Goal: Information Seeking & Learning: Learn about a topic

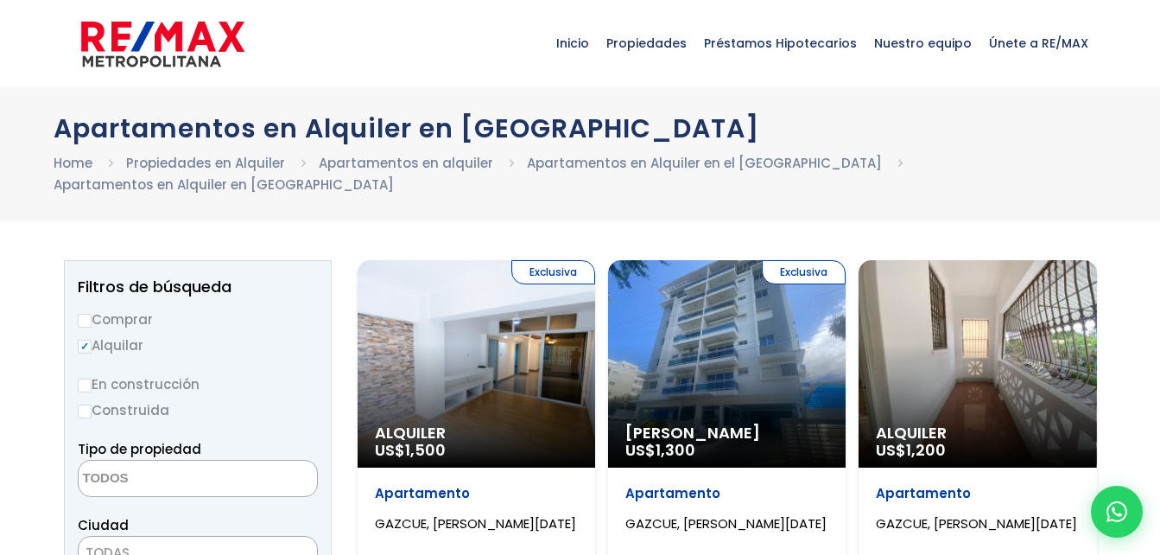
select select
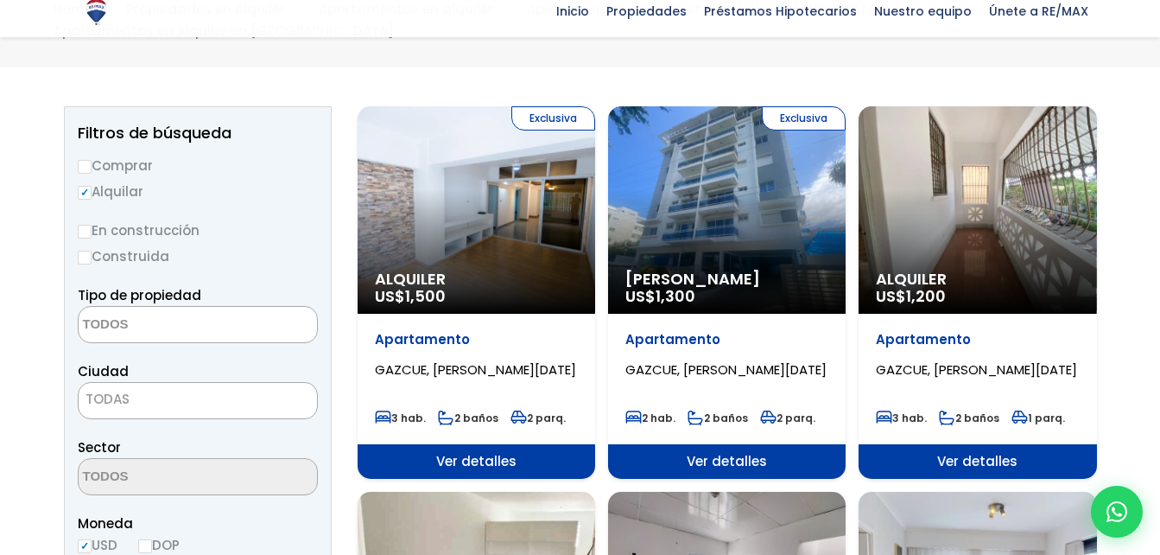
scroll to position [173, 0]
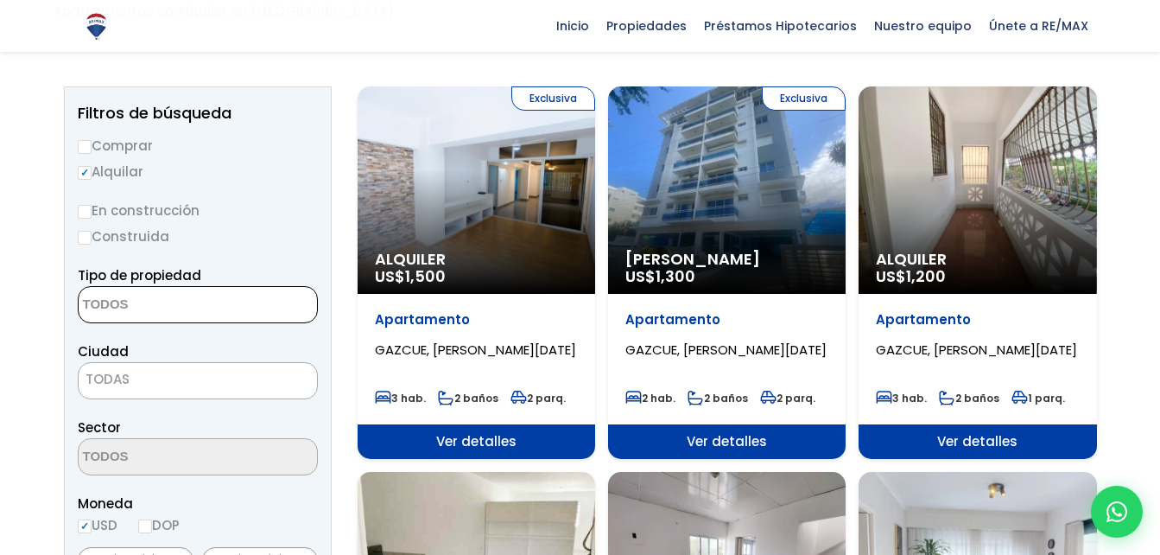
click at [170, 287] on textarea "Search" at bounding box center [163, 305] width 168 height 37
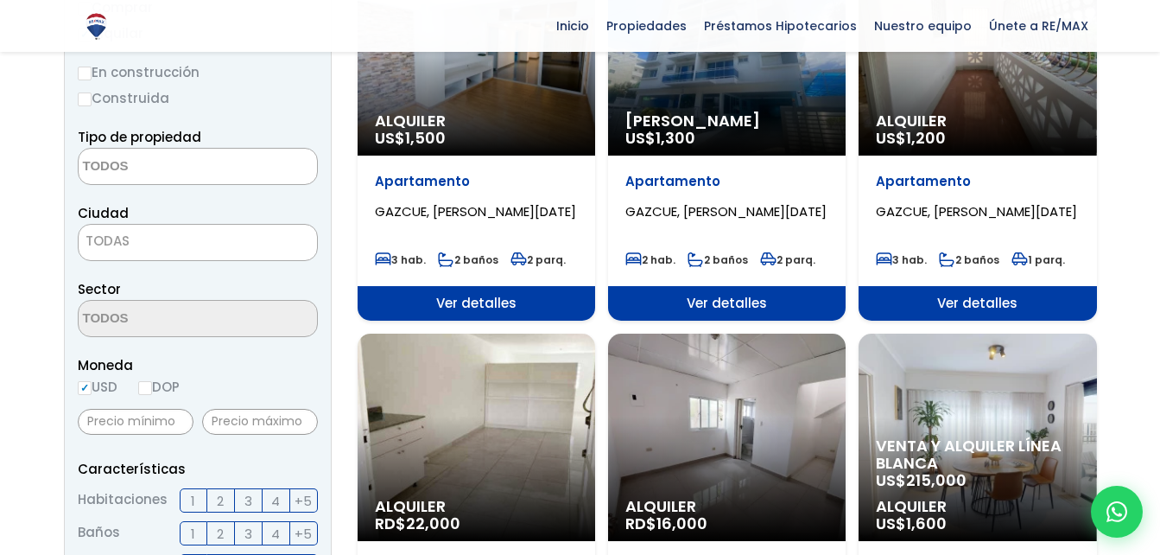
scroll to position [346, 0]
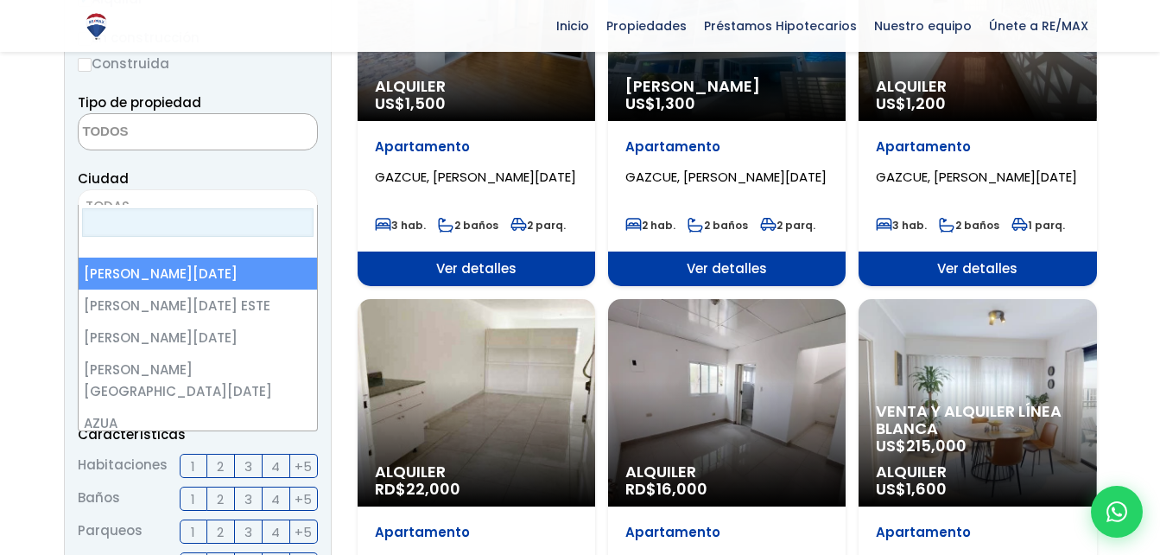
click at [116, 197] on span "TODAS" at bounding box center [108, 206] width 44 height 18
select select "1"
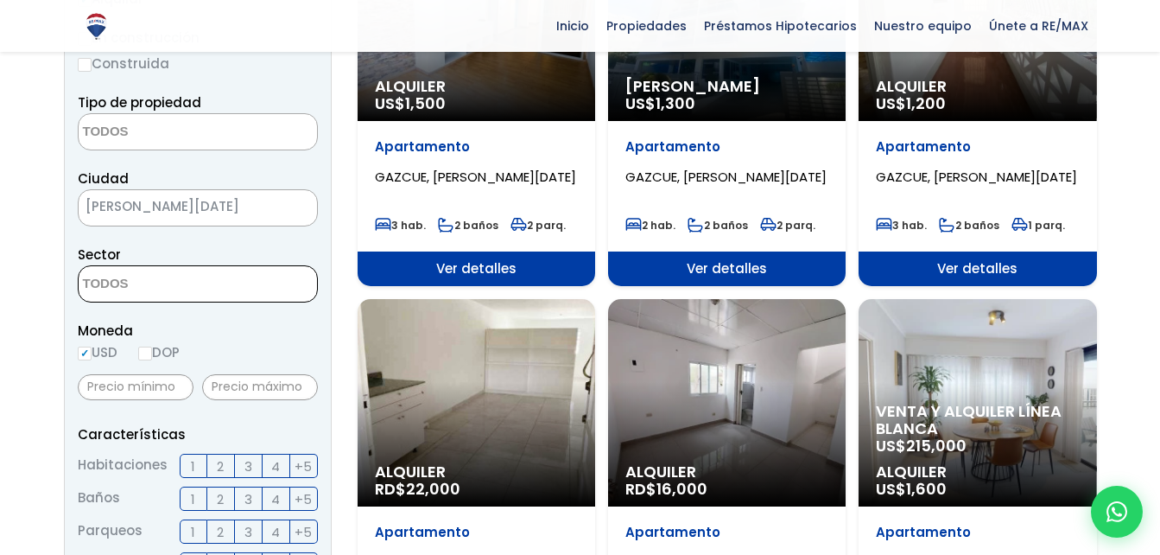
click at [174, 268] on textarea "Search" at bounding box center [163, 284] width 168 height 37
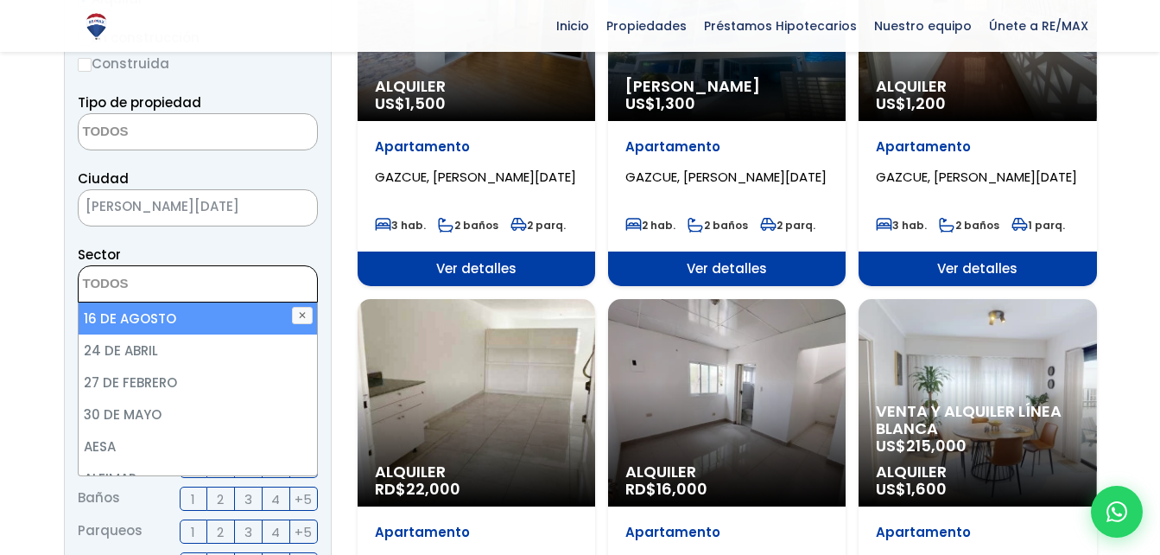
click at [184, 266] on textarea "Search" at bounding box center [163, 284] width 168 height 37
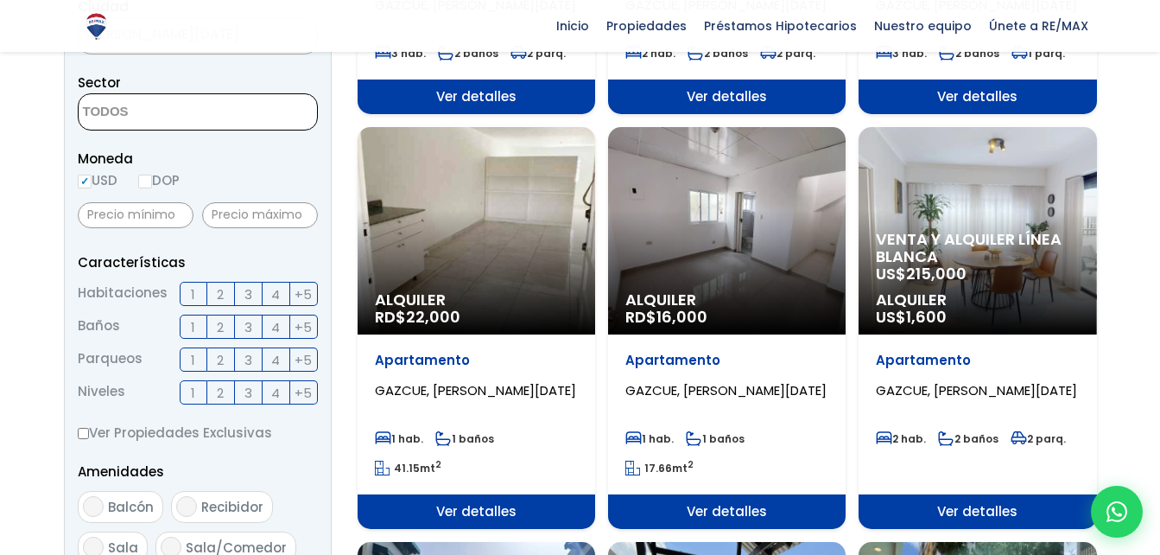
scroll to position [518, 0]
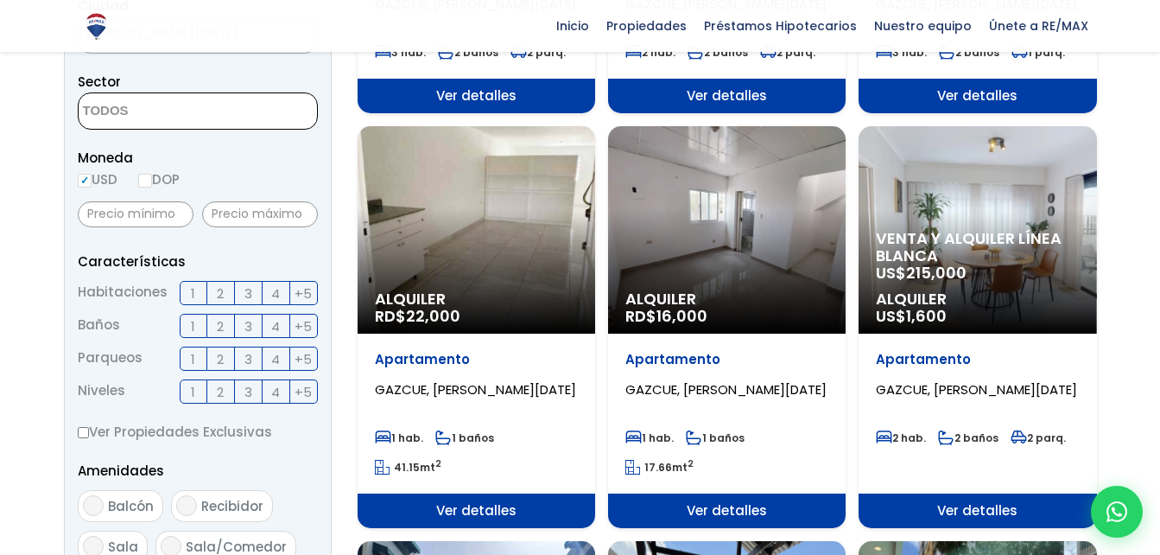
click at [151, 174] on input "DOP" at bounding box center [145, 181] width 14 height 14
radio input "true"
click at [170, 202] on input "text" at bounding box center [136, 214] width 116 height 26
type input "5,000"
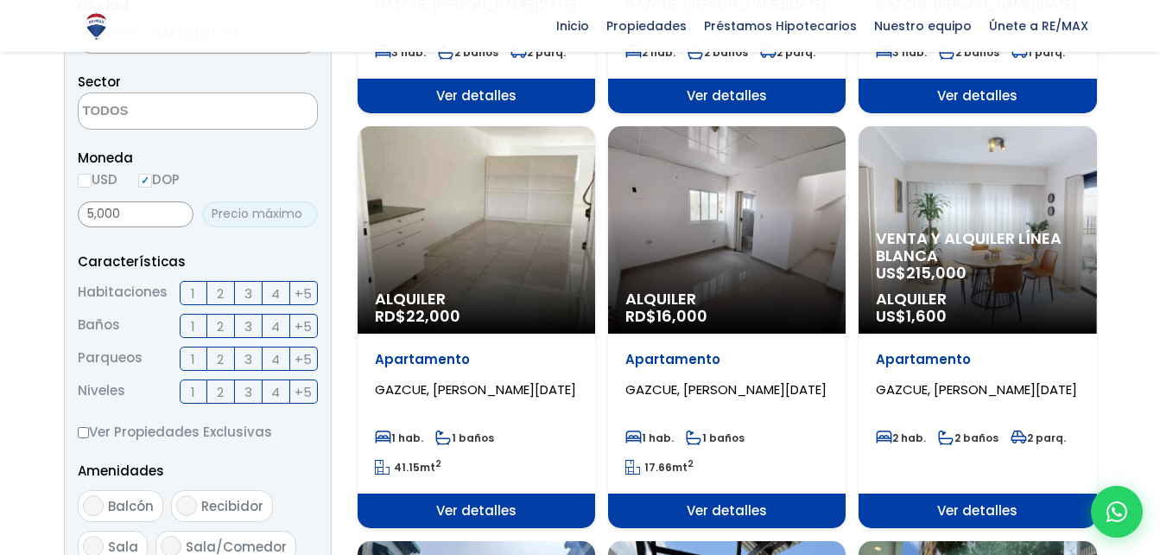
click at [219, 201] on input "text" at bounding box center [260, 214] width 116 height 26
type input "17,000"
click at [201, 346] on label "1" at bounding box center [194, 358] width 28 height 24
click at [0, 0] on input "1" at bounding box center [0, 0] width 0 height 0
click at [223, 348] on span "2" at bounding box center [220, 359] width 7 height 22
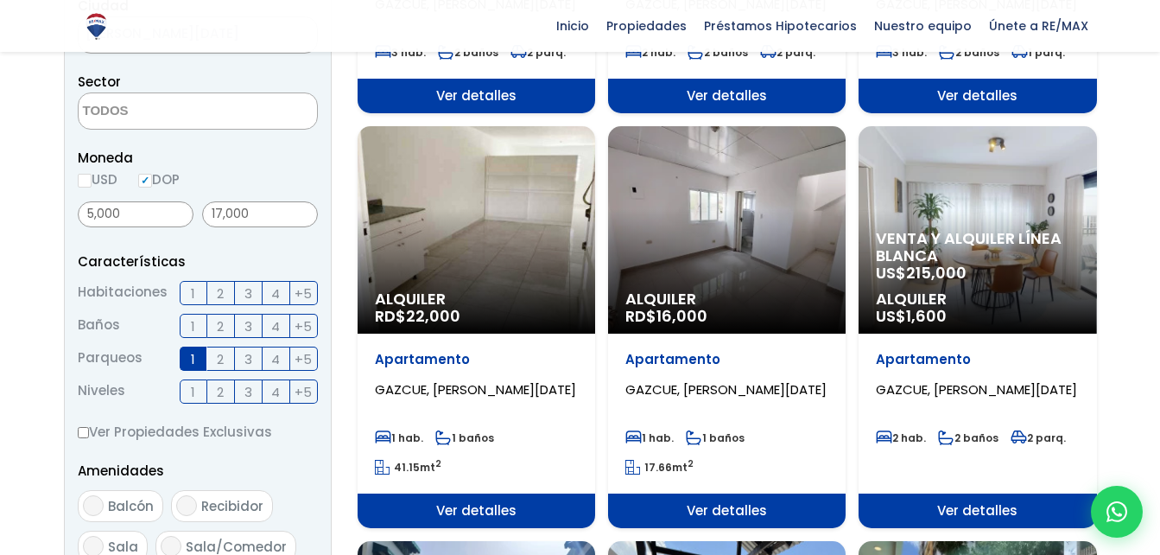
click at [0, 0] on input "2" at bounding box center [0, 0] width 0 height 0
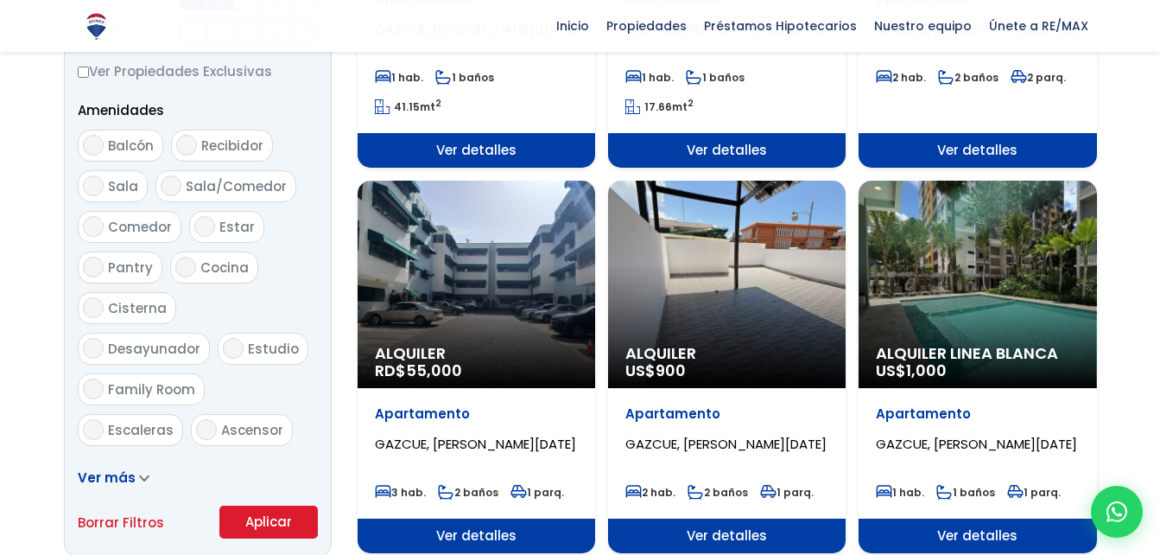
scroll to position [1037, 0]
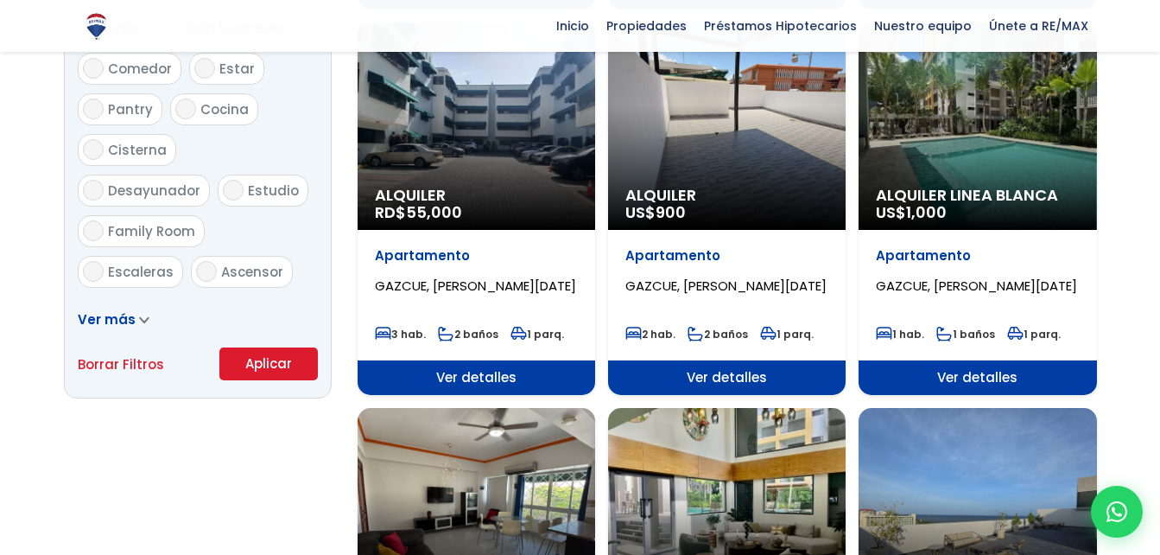
click at [248, 347] on button "Aplicar" at bounding box center [268, 363] width 98 height 33
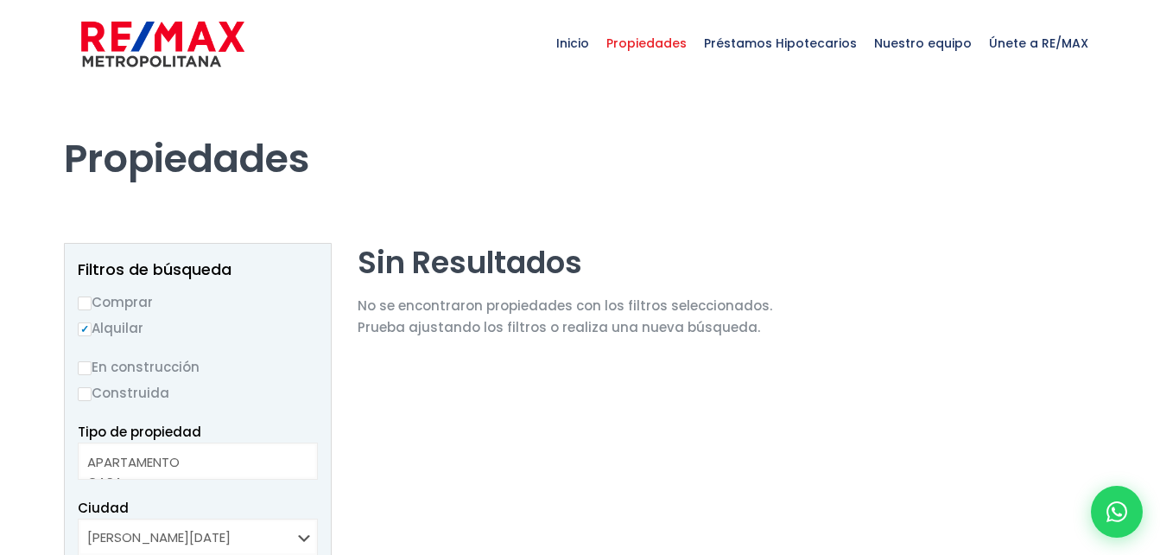
select select
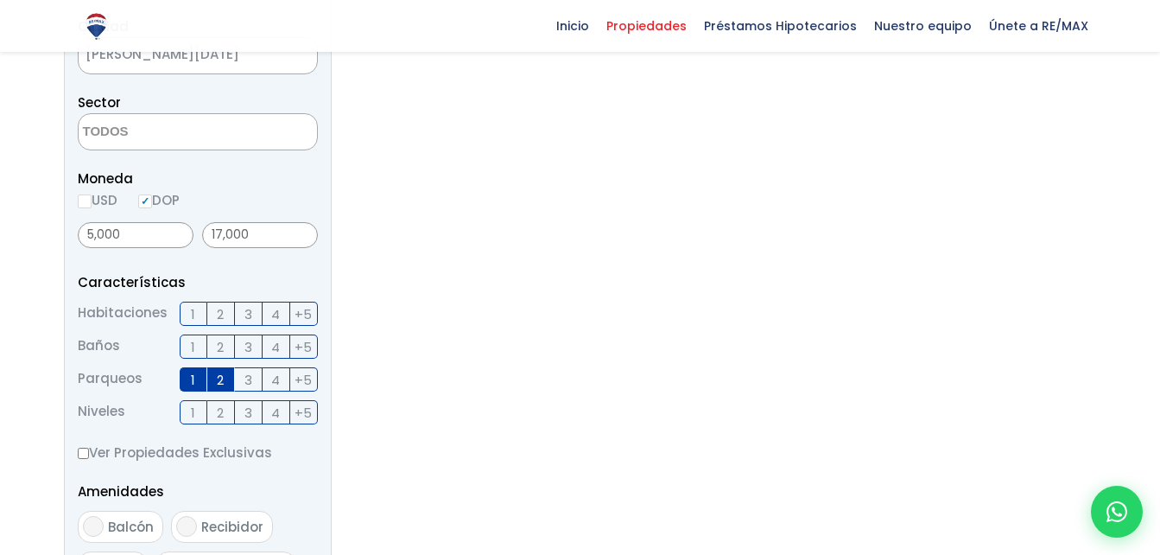
scroll to position [518, 0]
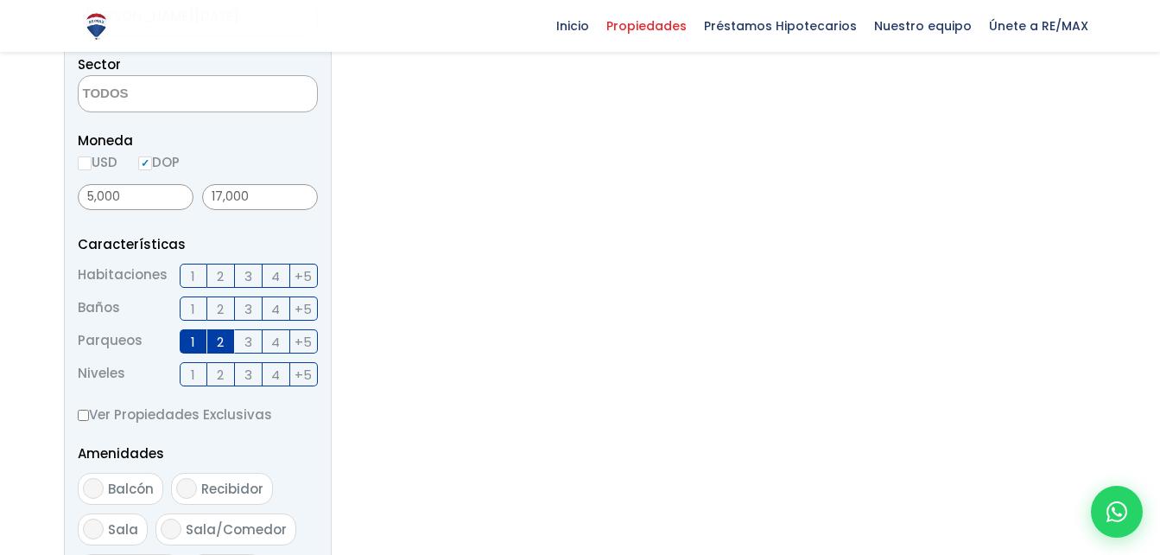
click at [219, 336] on span "2" at bounding box center [220, 342] width 7 height 22
click at [0, 0] on input "2" at bounding box center [0, 0] width 0 height 0
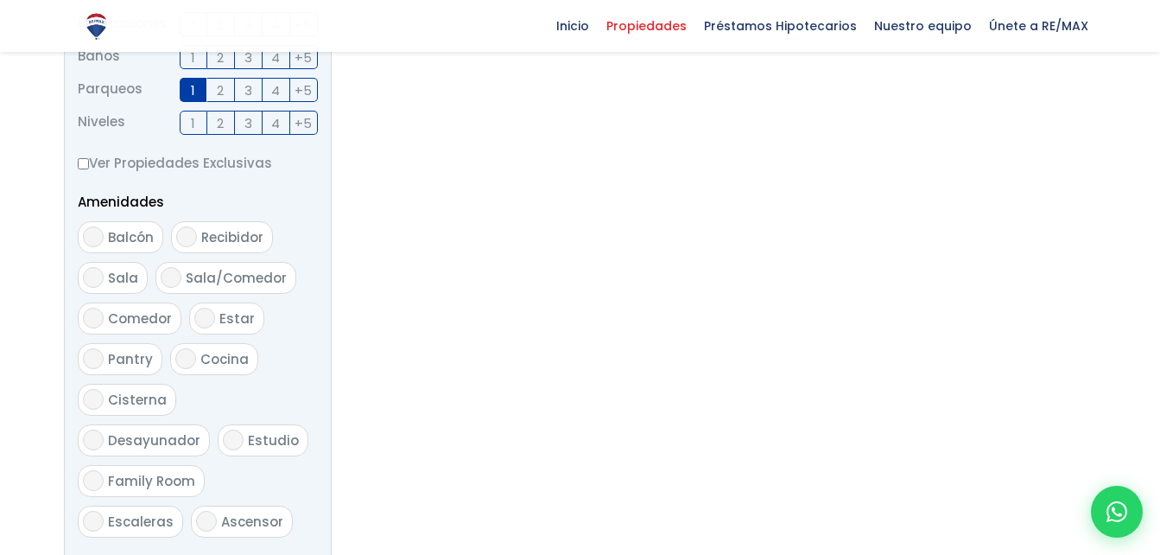
scroll to position [864, 0]
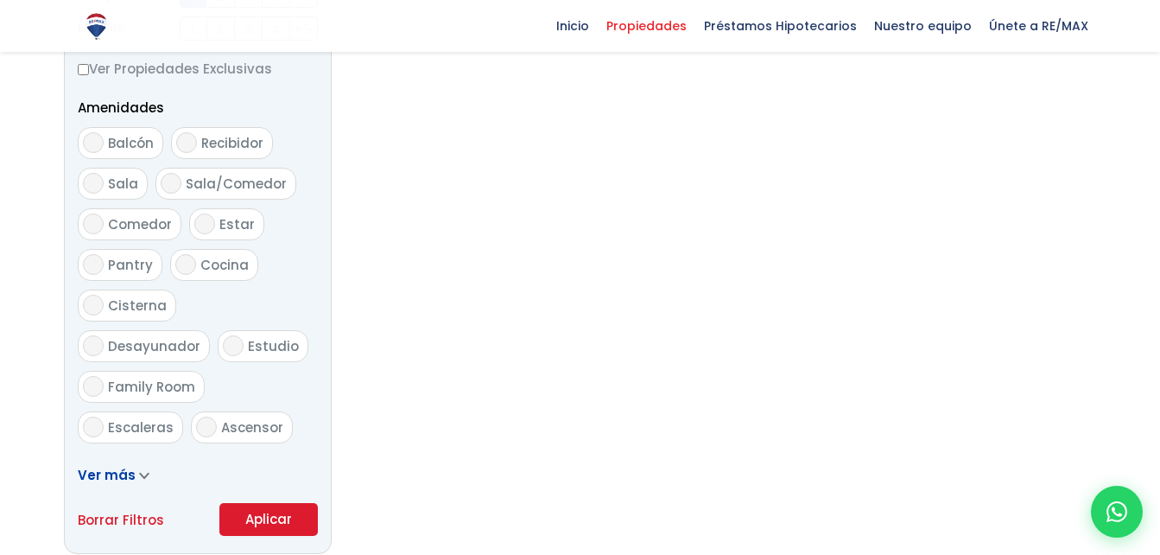
click at [249, 511] on button "Aplicar" at bounding box center [268, 519] width 98 height 33
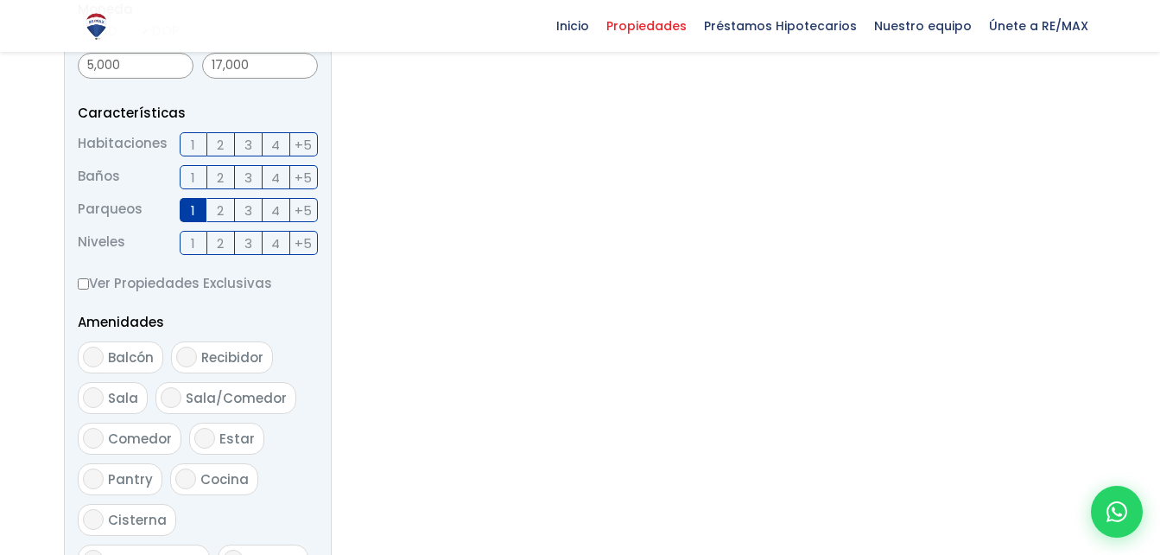
scroll to position [518, 0]
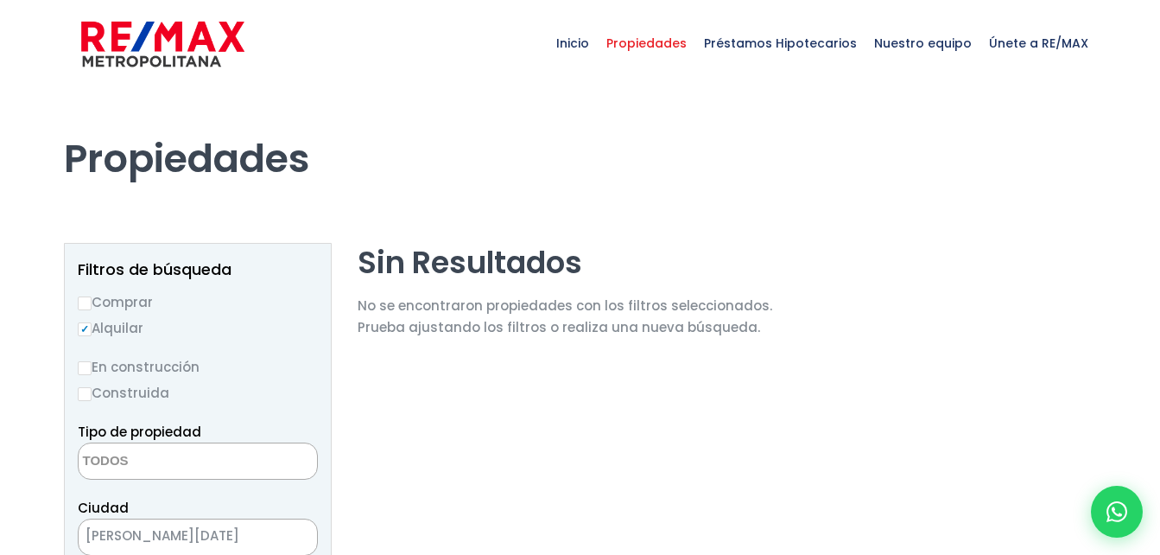
select select
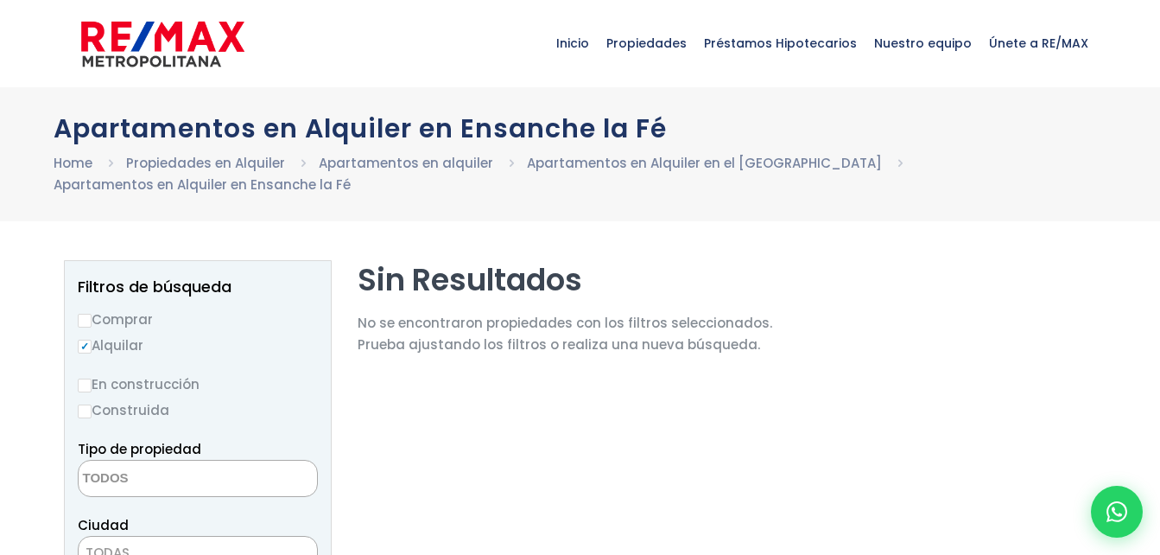
select select
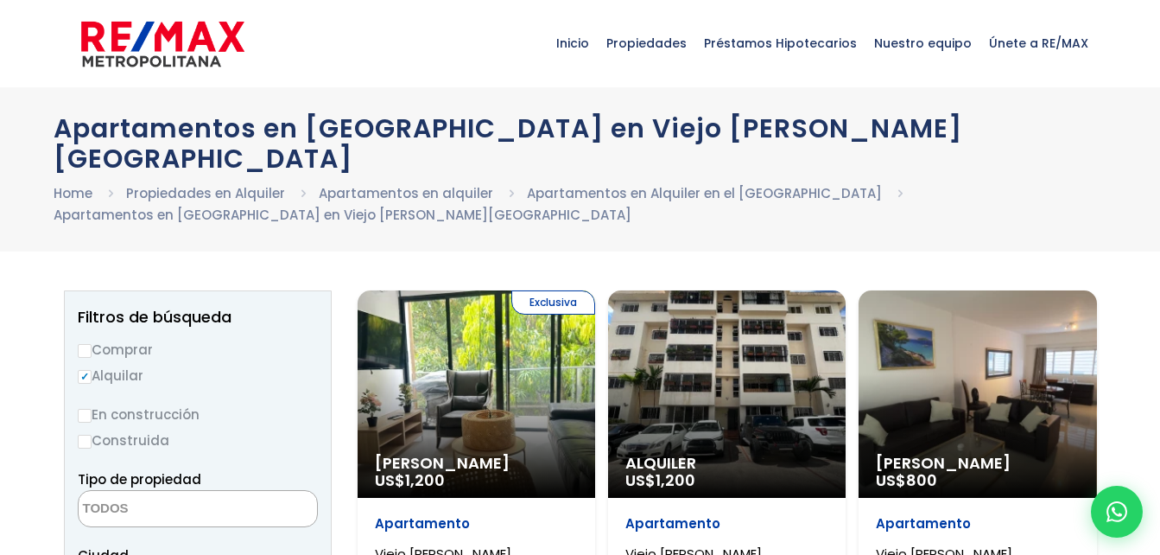
select select
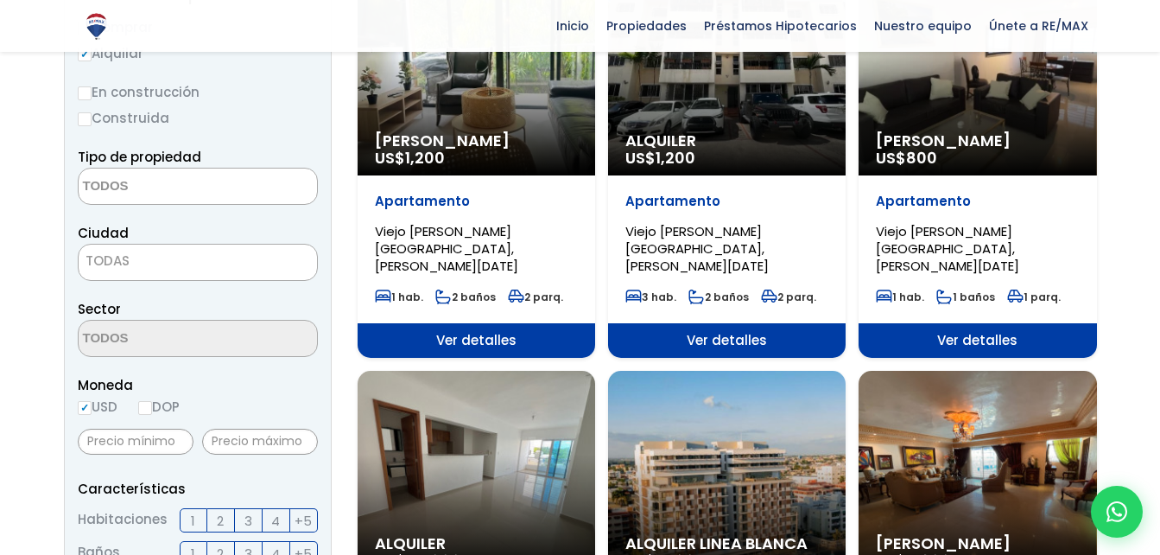
scroll to position [346, 0]
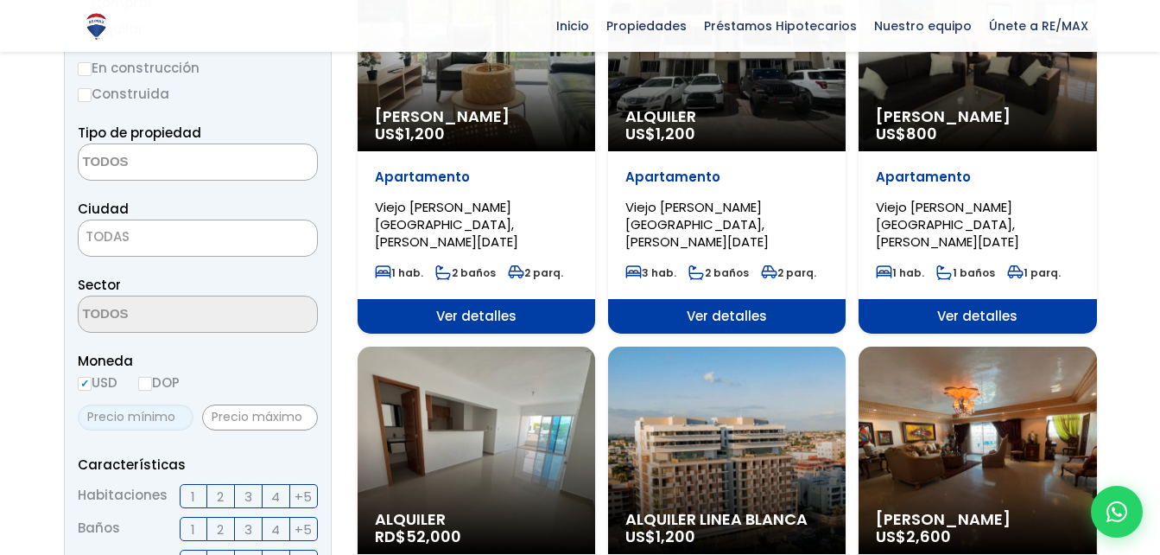
click at [145, 404] on input "text" at bounding box center [136, 417] width 116 height 26
click at [161, 350] on span "Moneda" at bounding box center [198, 361] width 240 height 22
click at [148, 377] on input "DOP" at bounding box center [145, 384] width 14 height 14
radio input "true"
click at [150, 404] on input "text" at bounding box center [136, 417] width 116 height 26
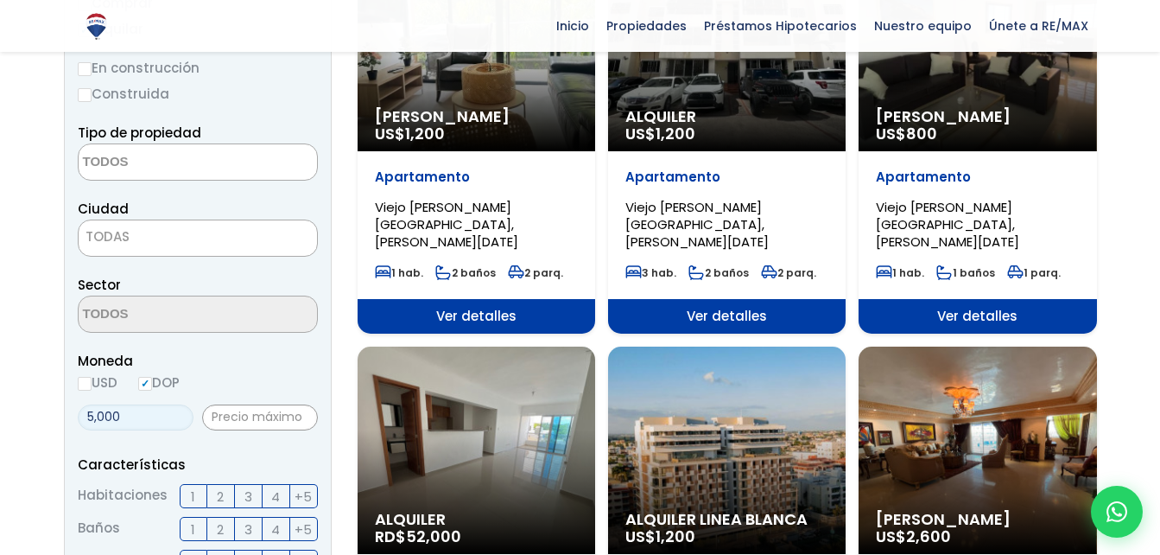
type input "5,000"
click at [264, 404] on input "text" at bounding box center [260, 417] width 116 height 26
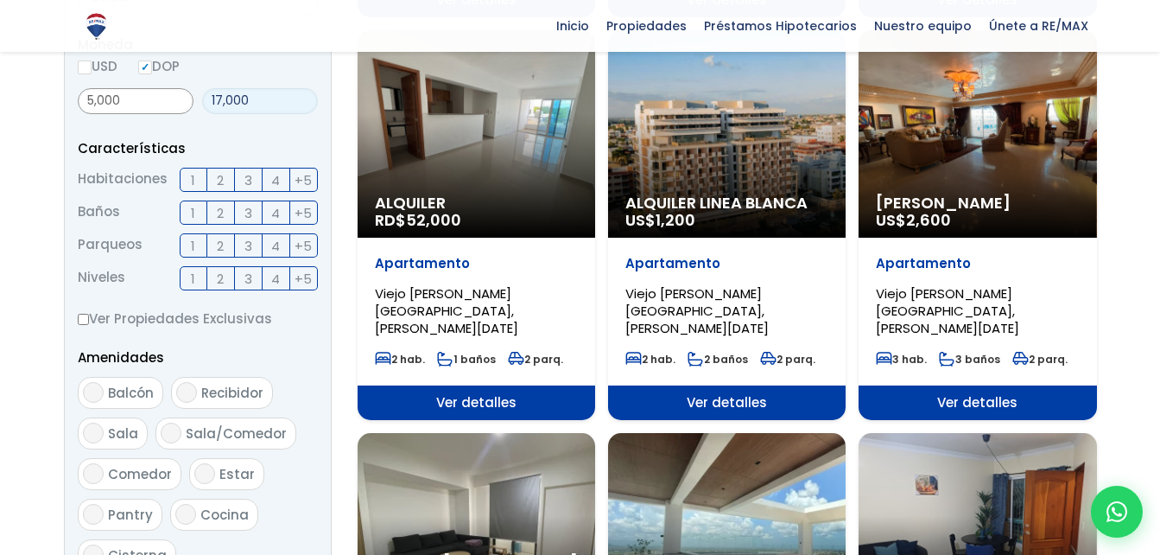
scroll to position [691, 0]
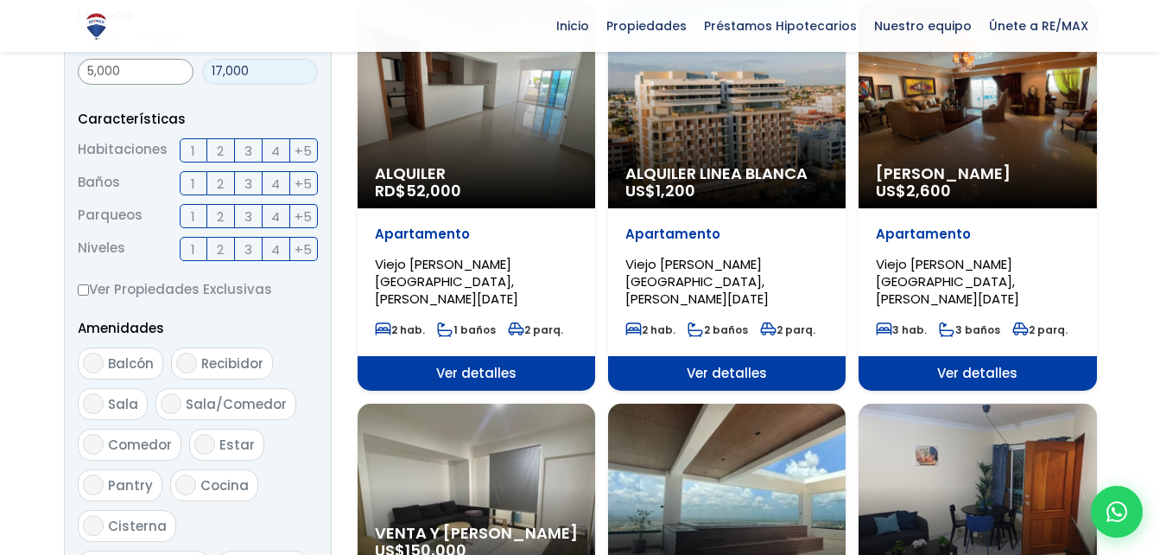
type input "17,000"
drag, startPoint x: 184, startPoint y: 188, endPoint x: 214, endPoint y: 189, distance: 30.2
click at [185, 204] on label "1" at bounding box center [194, 216] width 28 height 24
click at [0, 0] on input "1" at bounding box center [0, 0] width 0 height 0
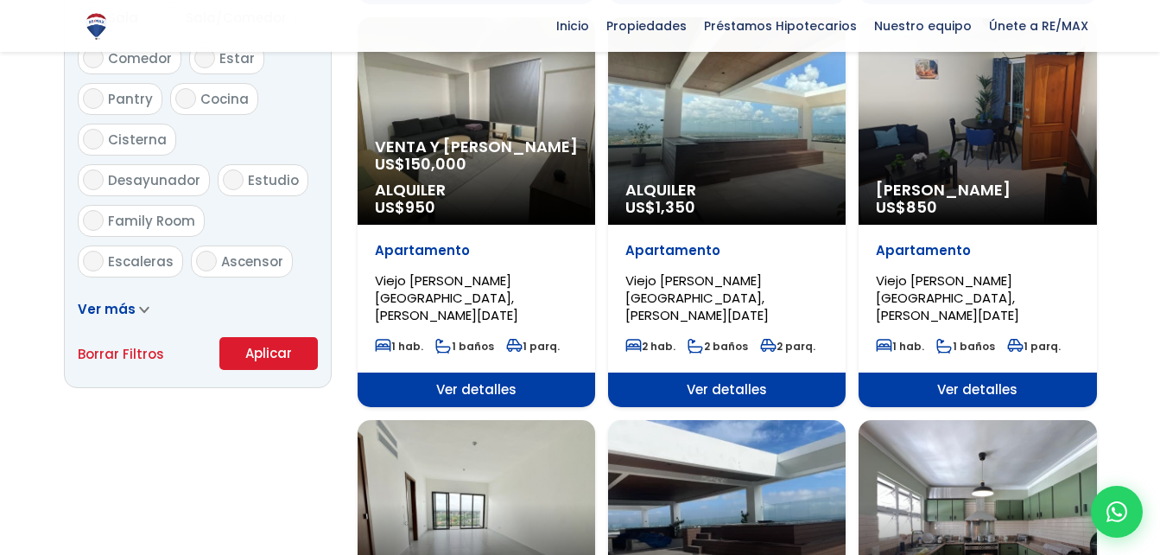
scroll to position [1123, 0]
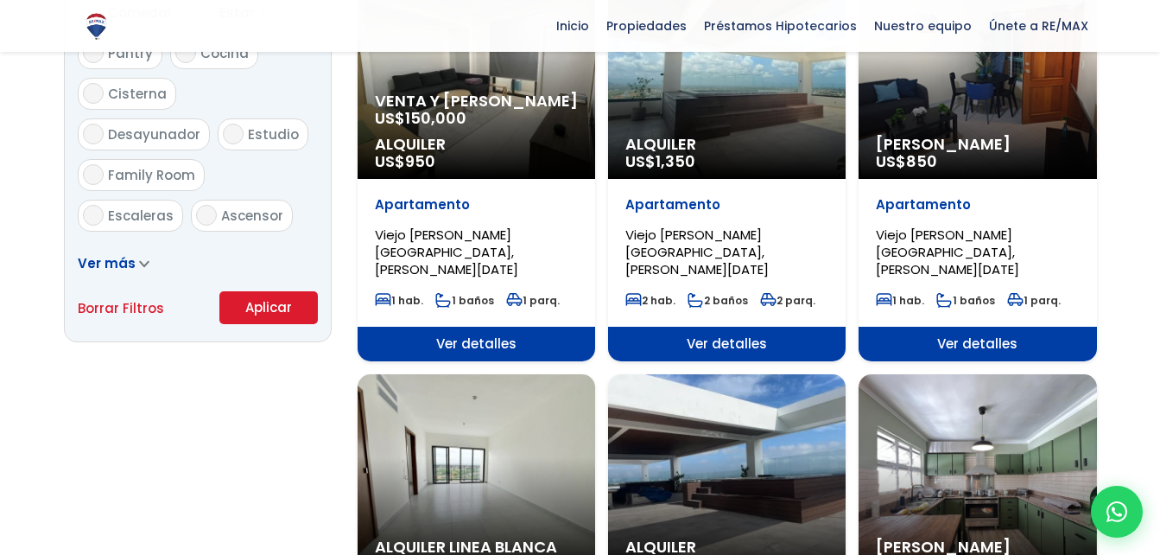
click at [249, 291] on button "Aplicar" at bounding box center [268, 307] width 98 height 33
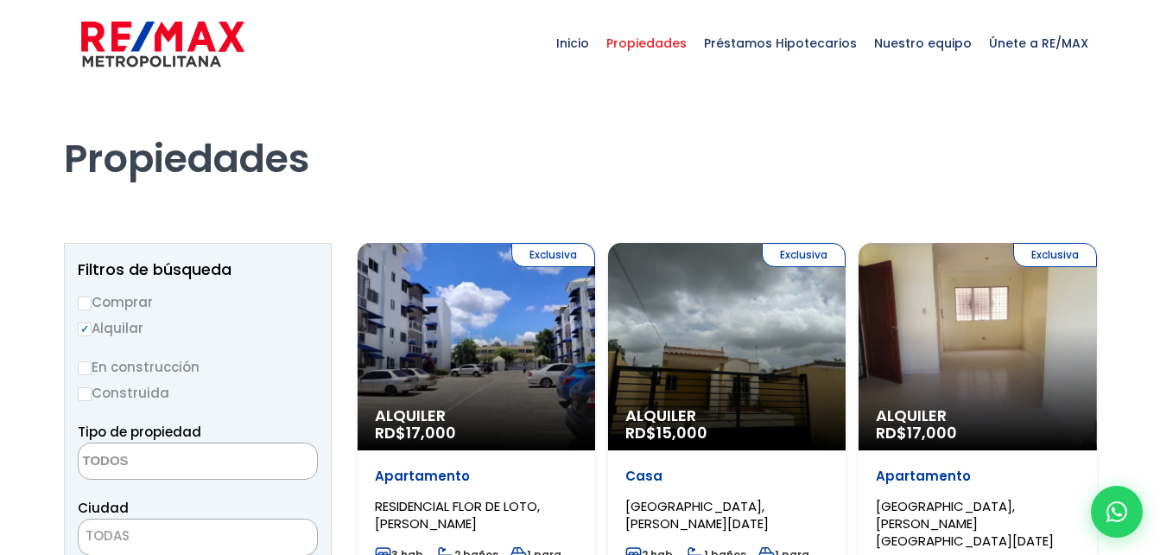
select select
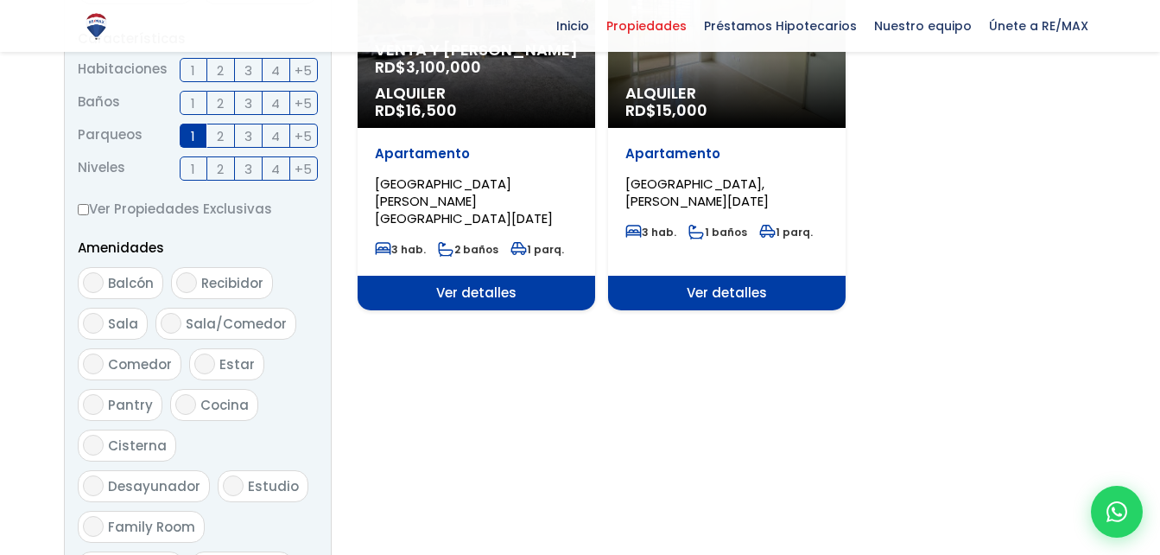
scroll to position [778, 0]
